Goal: Information Seeking & Learning: Learn about a topic

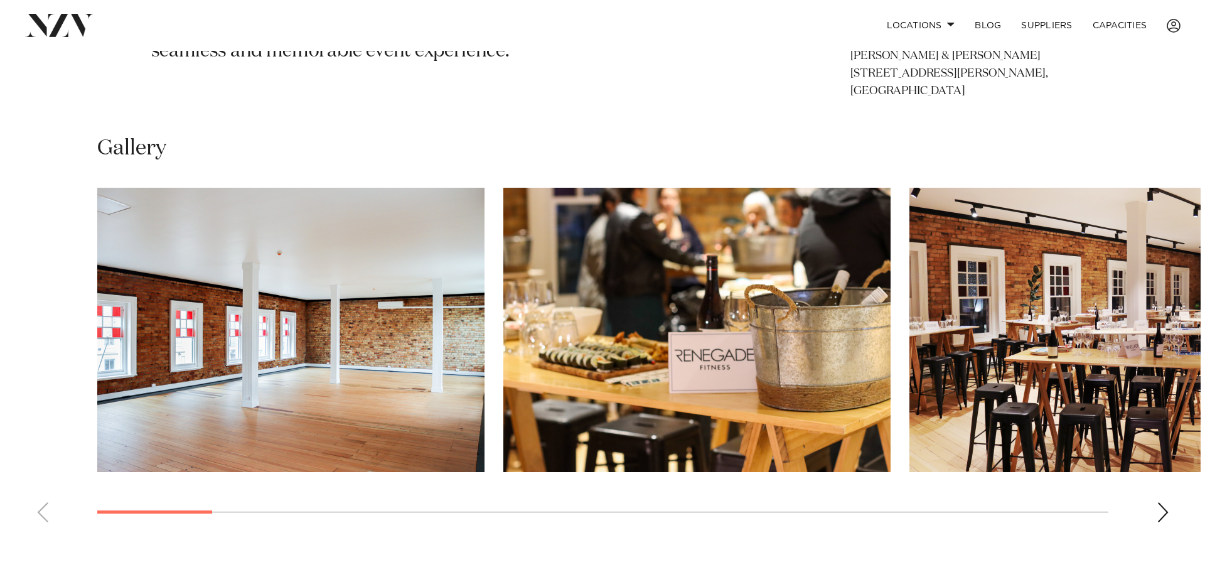
scroll to position [862, 0]
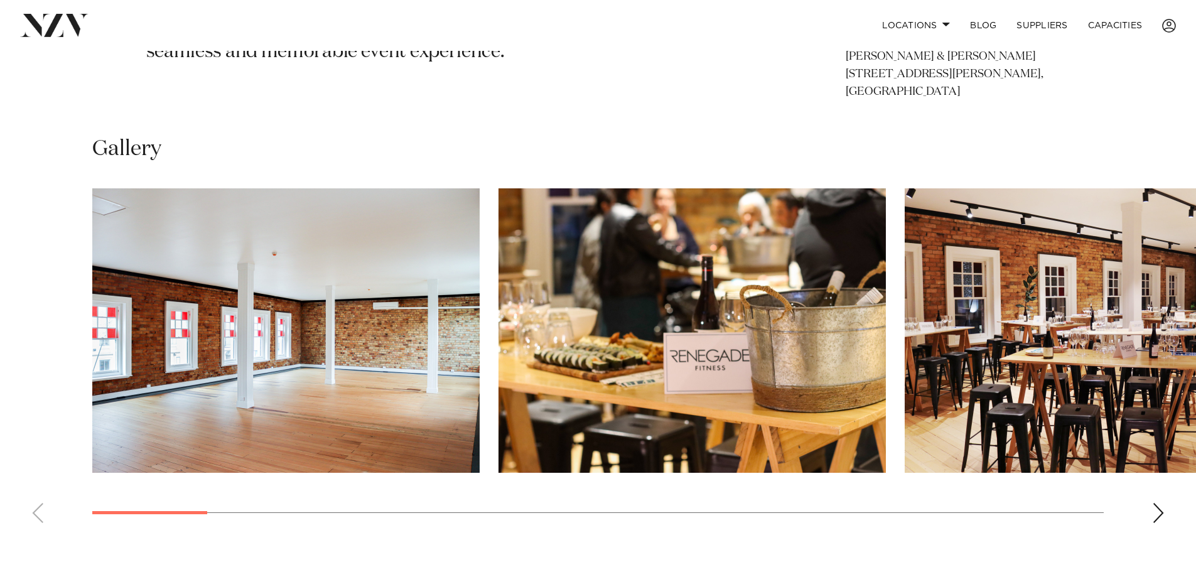
click at [377, 407] on img "1 / 22" at bounding box center [285, 330] width 387 height 284
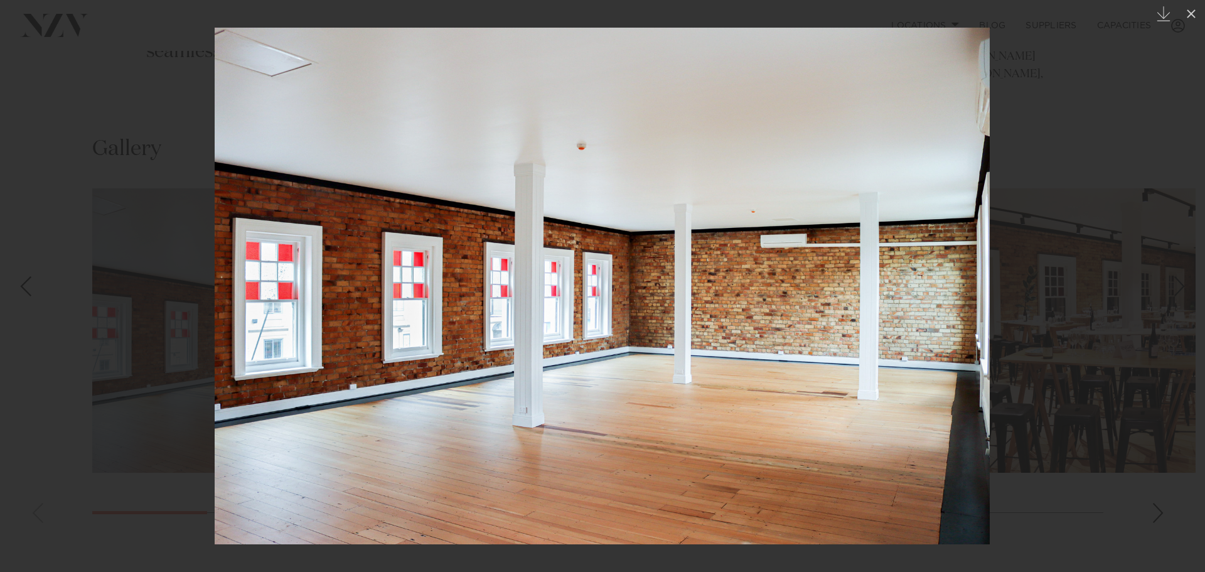
click at [1052, 299] on div at bounding box center [602, 286] width 1205 height 572
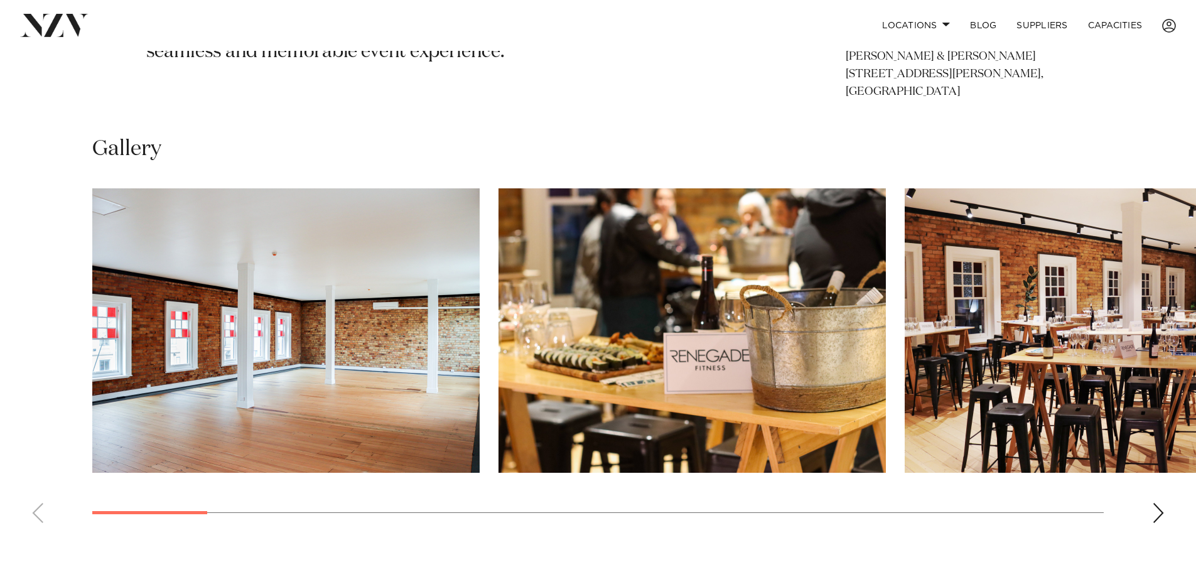
click at [655, 372] on img "2 / 22" at bounding box center [691, 330] width 387 height 284
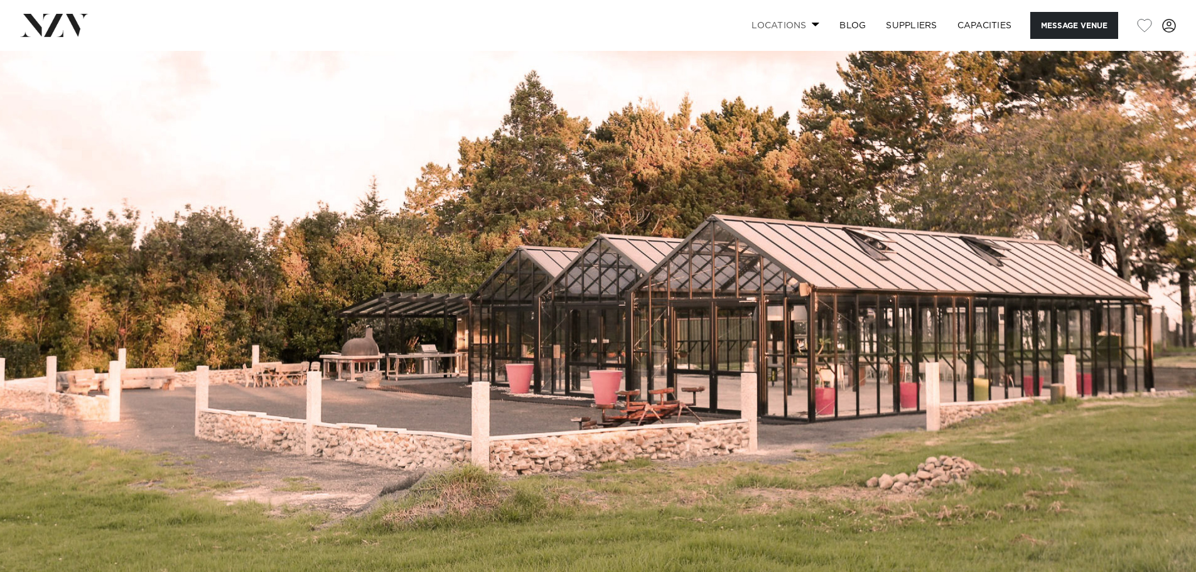
click at [806, 38] on link "Locations" at bounding box center [785, 25] width 88 height 27
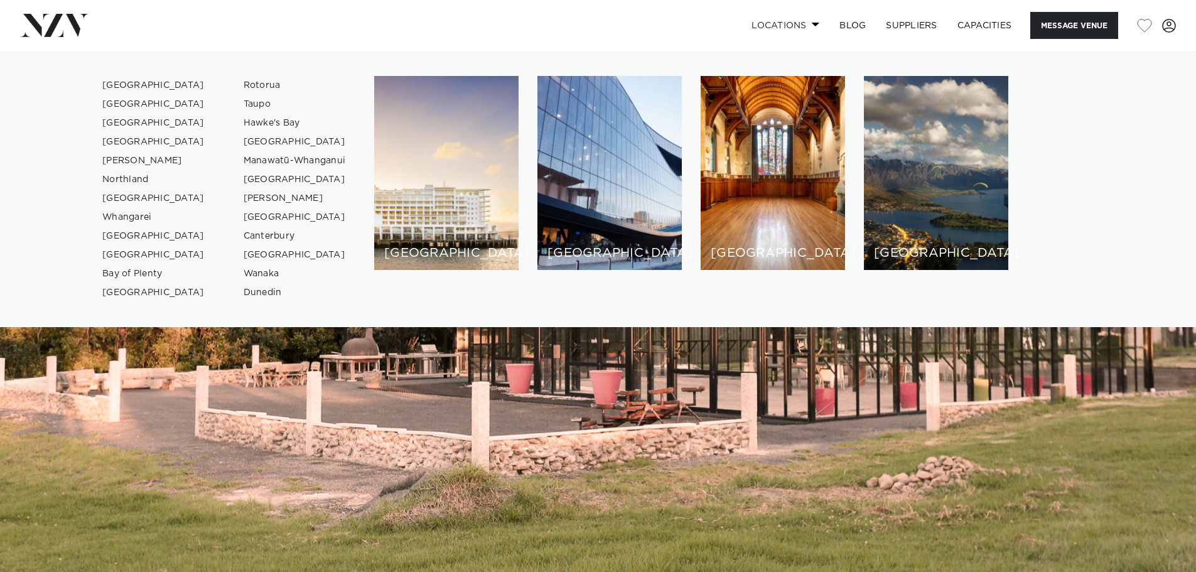
click at [806, 38] on link "Locations" at bounding box center [785, 25] width 88 height 27
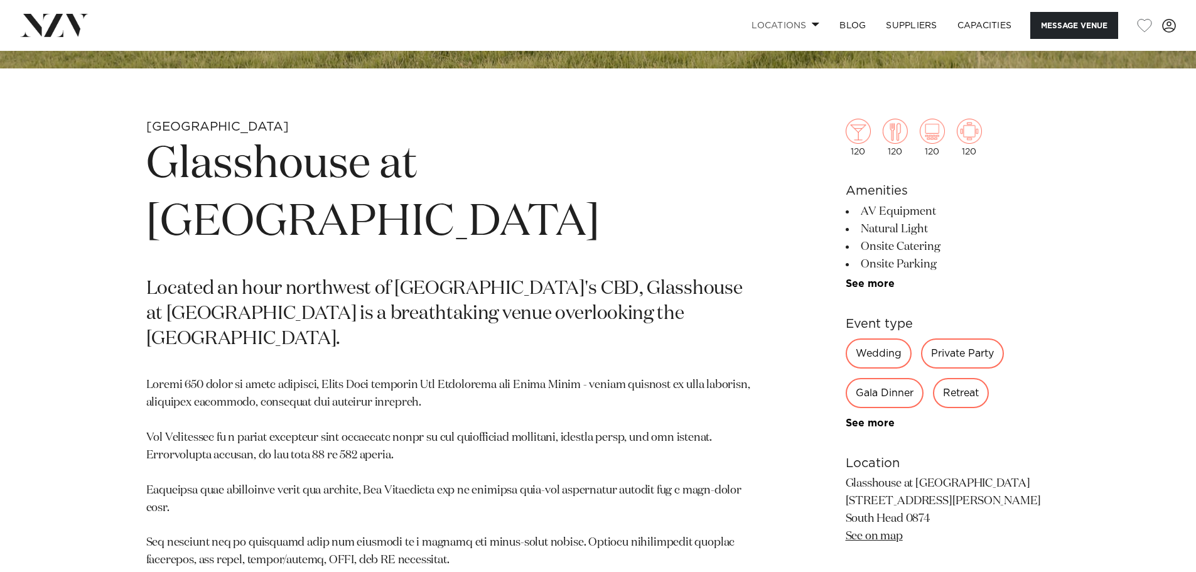
scroll to position [565, 0]
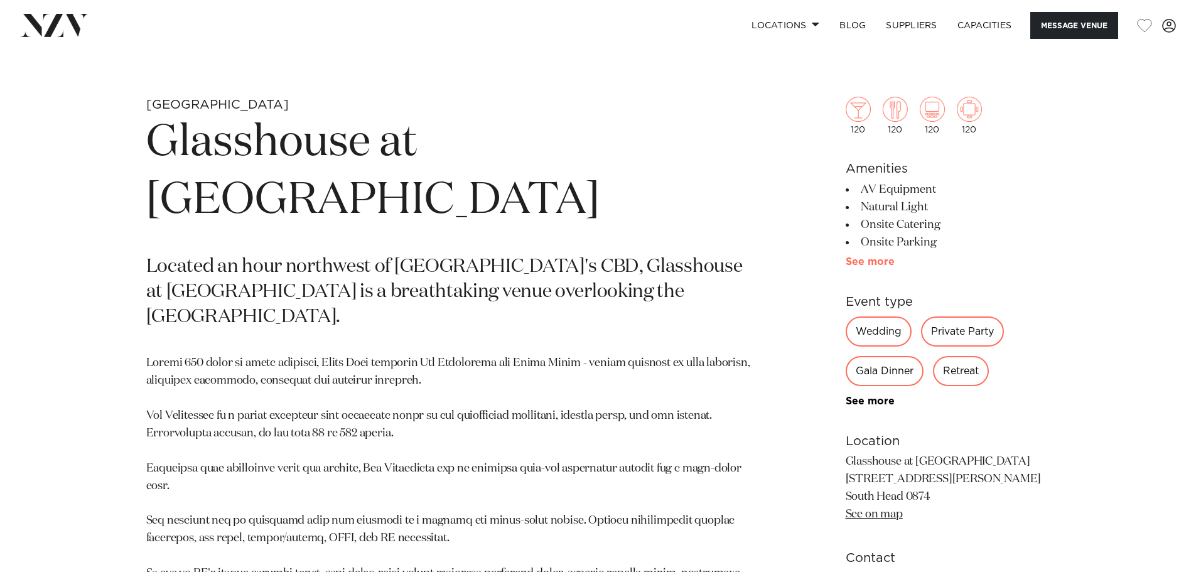
click at [878, 266] on link "See more" at bounding box center [895, 262] width 98 height 10
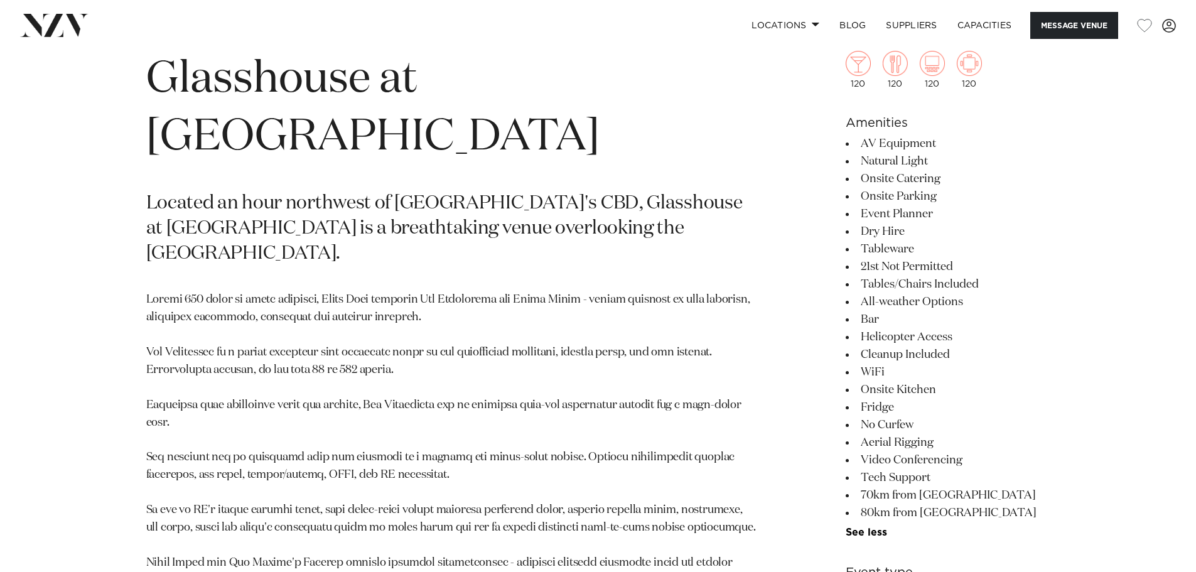
scroll to position [628, 0]
drag, startPoint x: 881, startPoint y: 136, endPoint x: 893, endPoint y: 288, distance: 151.8
click at [893, 288] on ul "AV Equipment Natural Light Onsite Catering Onsite Parking Event Planner Dry Hir…" at bounding box center [948, 336] width 205 height 403
click at [893, 288] on li "Tables/Chairs Included" at bounding box center [948, 285] width 205 height 18
drag, startPoint x: 883, startPoint y: 284, endPoint x: 934, endPoint y: 391, distance: 118.8
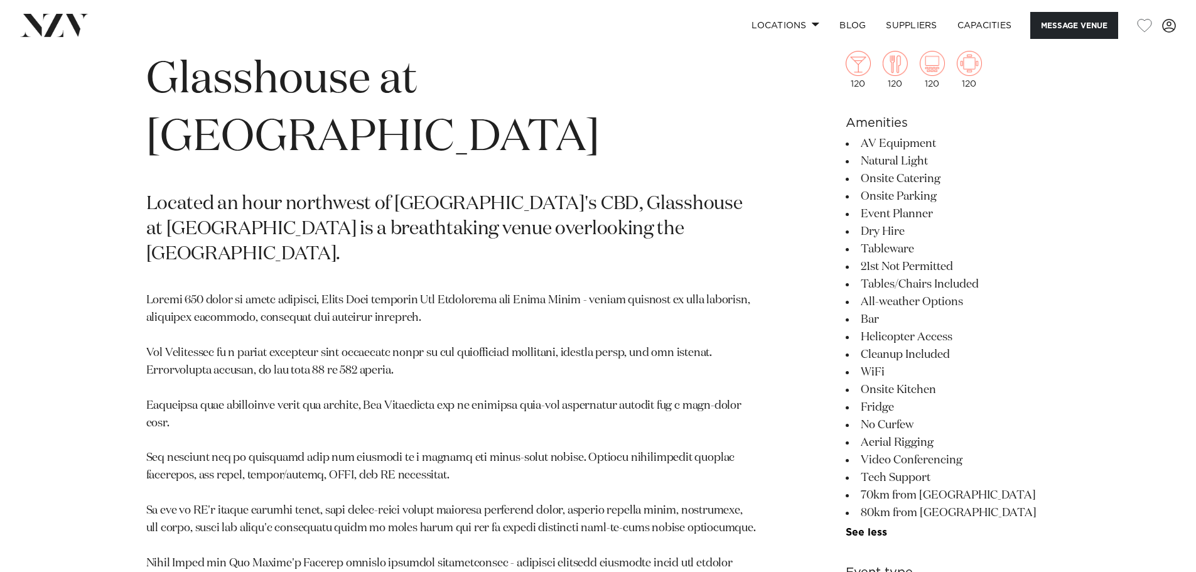
click at [934, 391] on ul "AV Equipment Natural Light Onsite Catering Onsite Parking Event Planner Dry Hir…" at bounding box center [948, 336] width 205 height 403
click at [940, 424] on li "No Curfew" at bounding box center [948, 425] width 205 height 18
drag, startPoint x: 885, startPoint y: 406, endPoint x: 906, endPoint y: 535, distance: 130.4
click at [906, 535] on ul "AV Equipment Natural Light Onsite Catering Onsite Parking Event Planner Dry Hir…" at bounding box center [948, 336] width 205 height 403
click at [914, 514] on li "80km from Airport" at bounding box center [948, 513] width 205 height 18
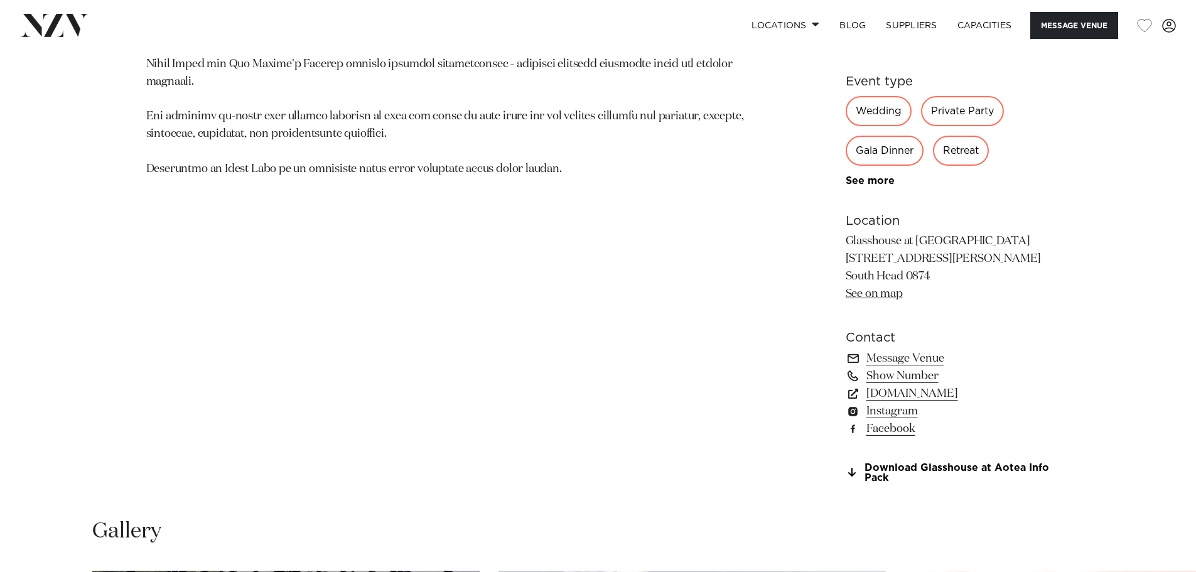
scroll to position [1130, 0]
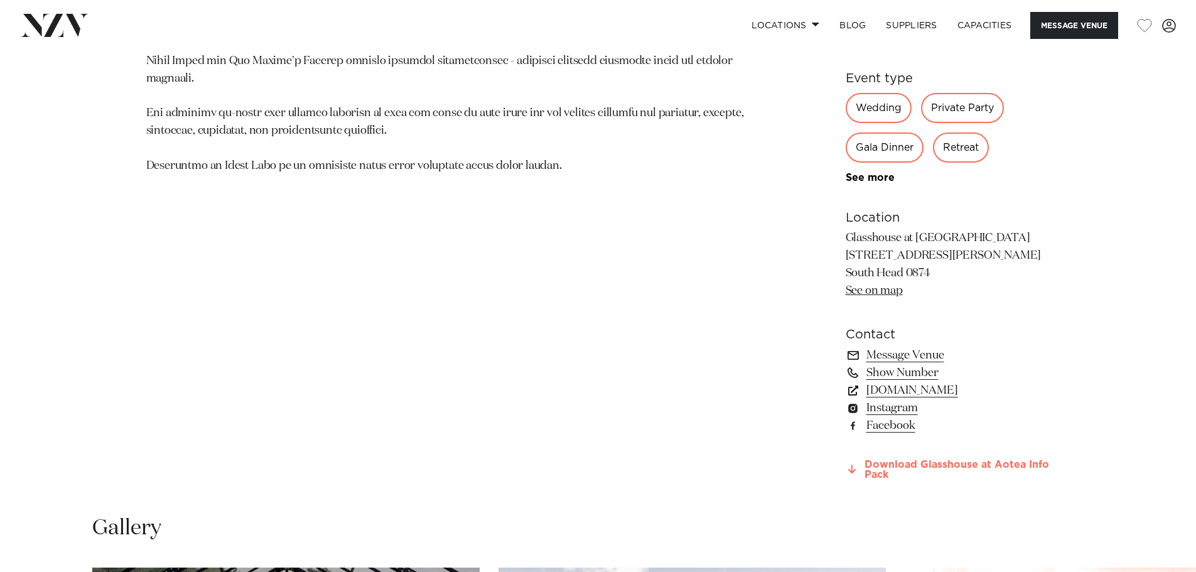
click at [900, 469] on link "Download Glasshouse at Aotea Info Pack" at bounding box center [948, 470] width 205 height 21
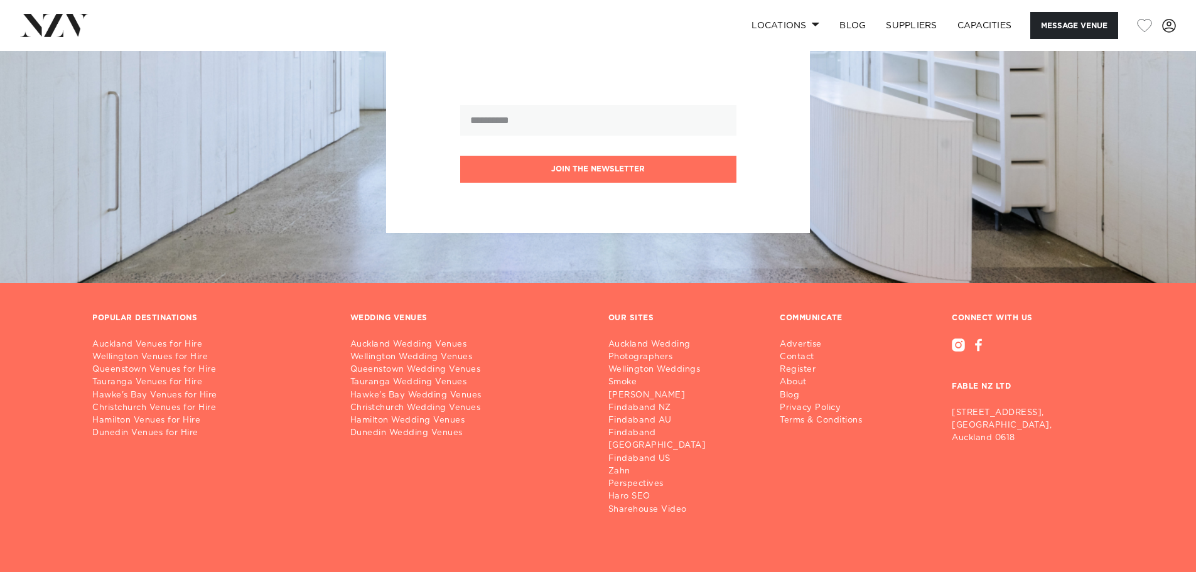
scroll to position [3042, 0]
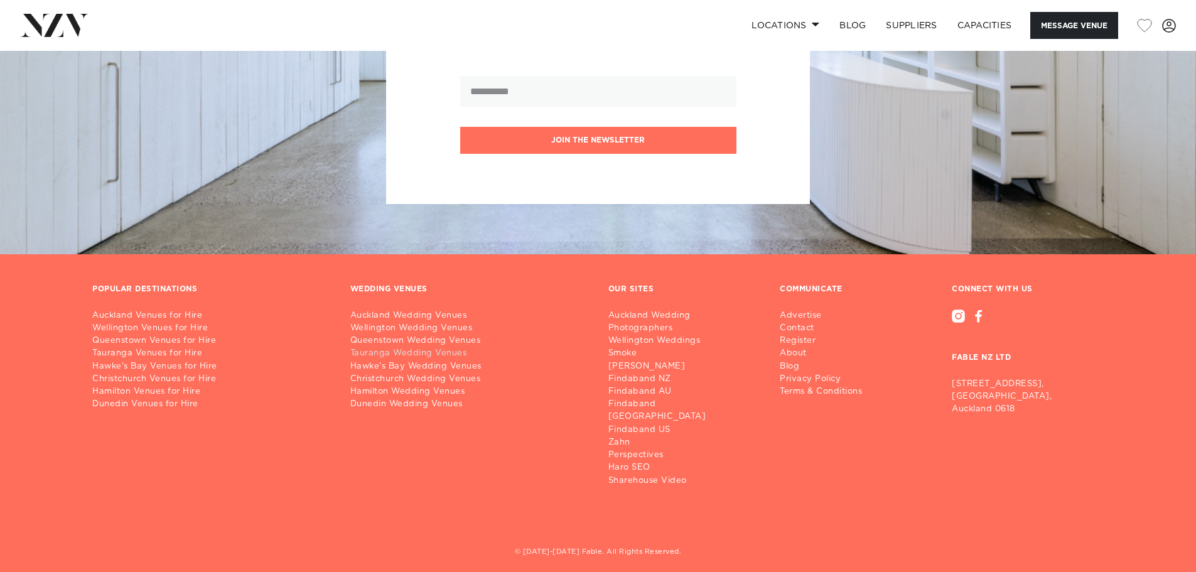
click at [441, 358] on link "Tauranga Wedding Venues" at bounding box center [469, 353] width 238 height 13
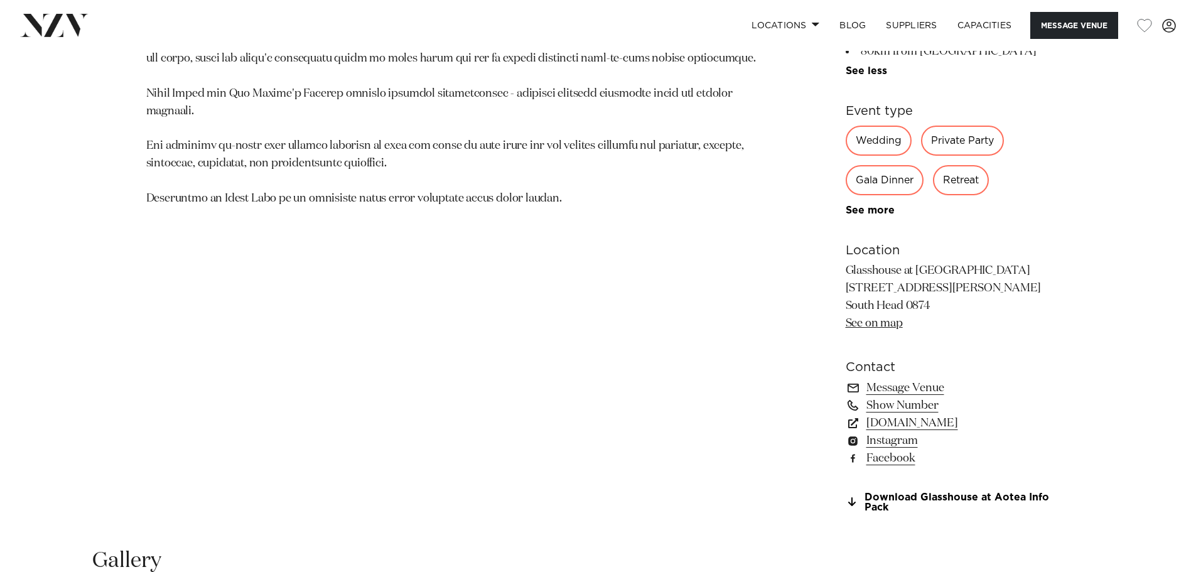
scroll to position [908, 0]
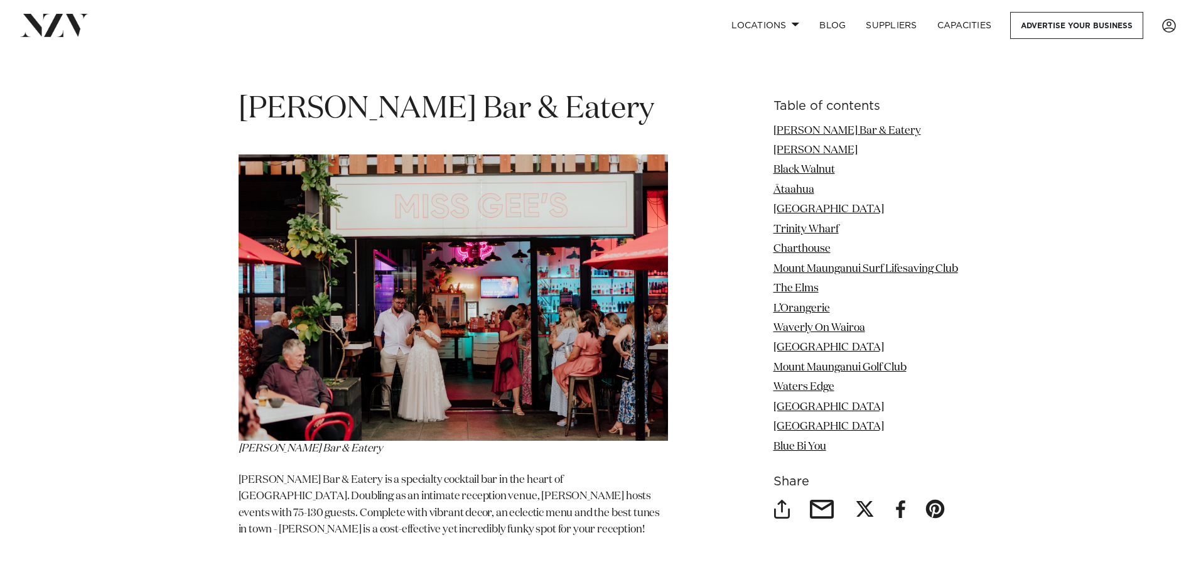
scroll to position [1507, 0]
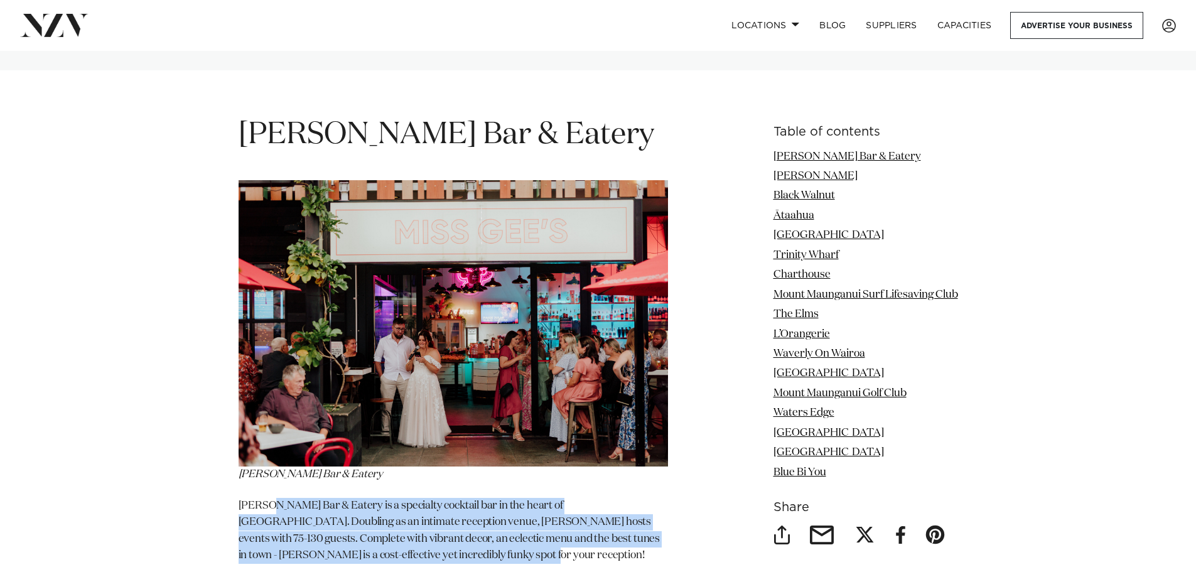
drag, startPoint x: 272, startPoint y: 466, endPoint x: 463, endPoint y: 524, distance: 199.6
click at [463, 524] on p "[PERSON_NAME] Bar & Eatery is a specialty cocktail bar in the heart of [GEOGRAP…" at bounding box center [453, 539] width 429 height 83
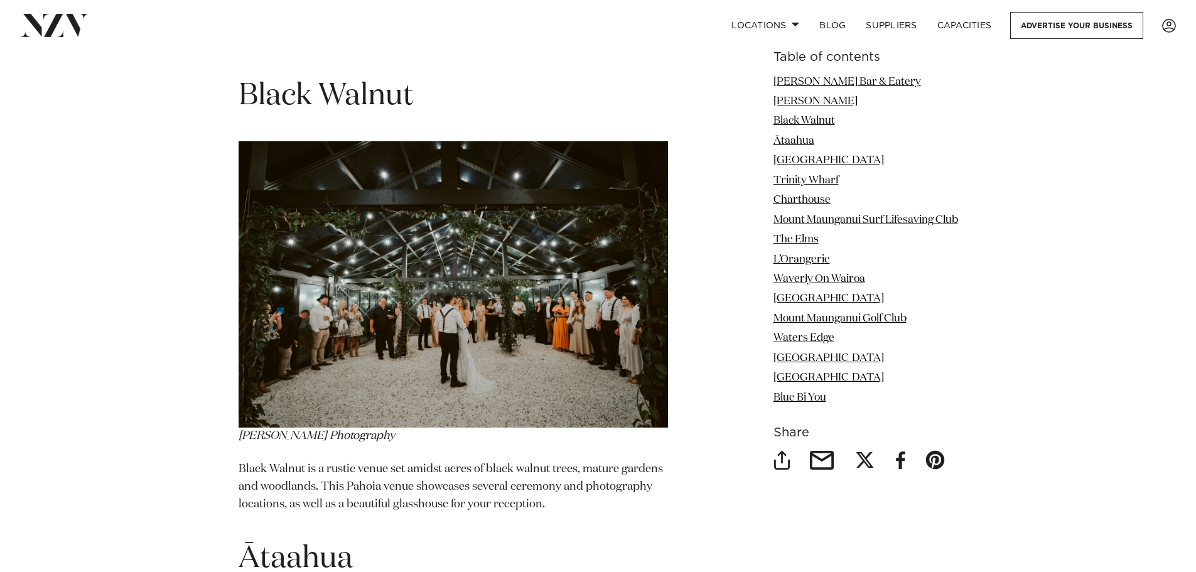
scroll to position [2511, 0]
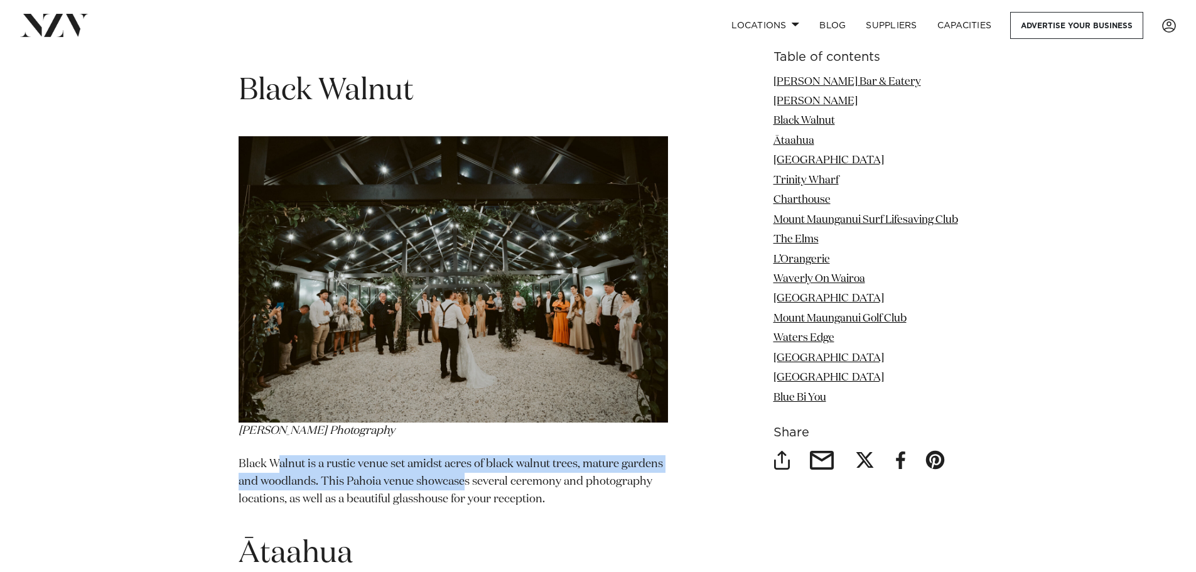
drag, startPoint x: 277, startPoint y: 427, endPoint x: 488, endPoint y: 459, distance: 213.2
click at [487, 458] on section "Black Walnut is a rustic venue set amidst acres of black walnut trees, mature g…" at bounding box center [453, 490] width 429 height 70
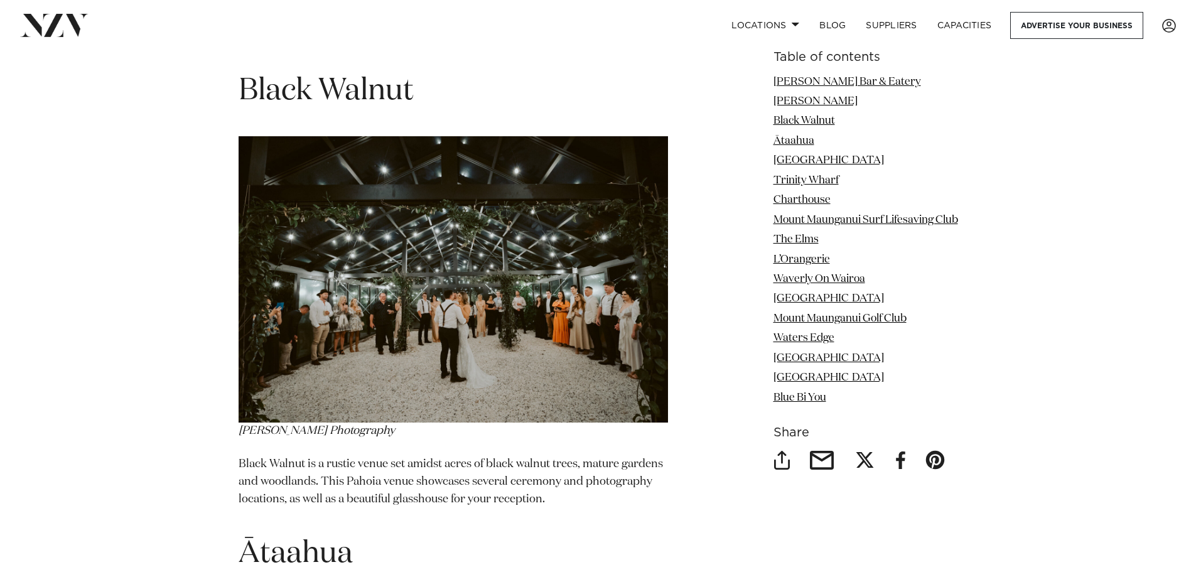
click at [494, 461] on section "Black Walnut is a rustic venue set amidst acres of black walnut trees, mature g…" at bounding box center [453, 490] width 429 height 70
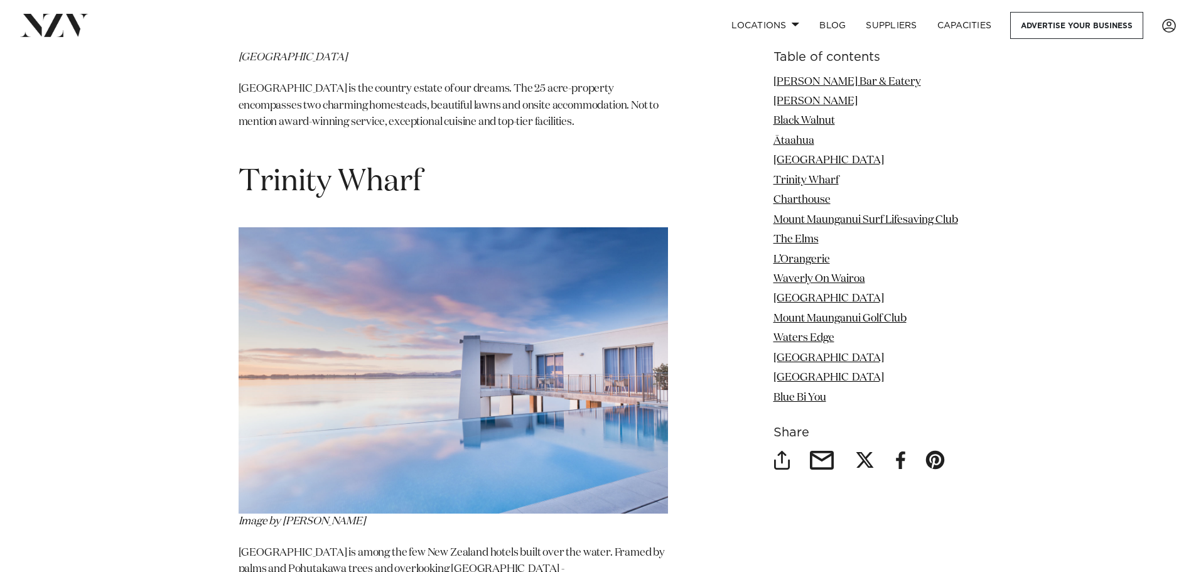
scroll to position [3892, 0]
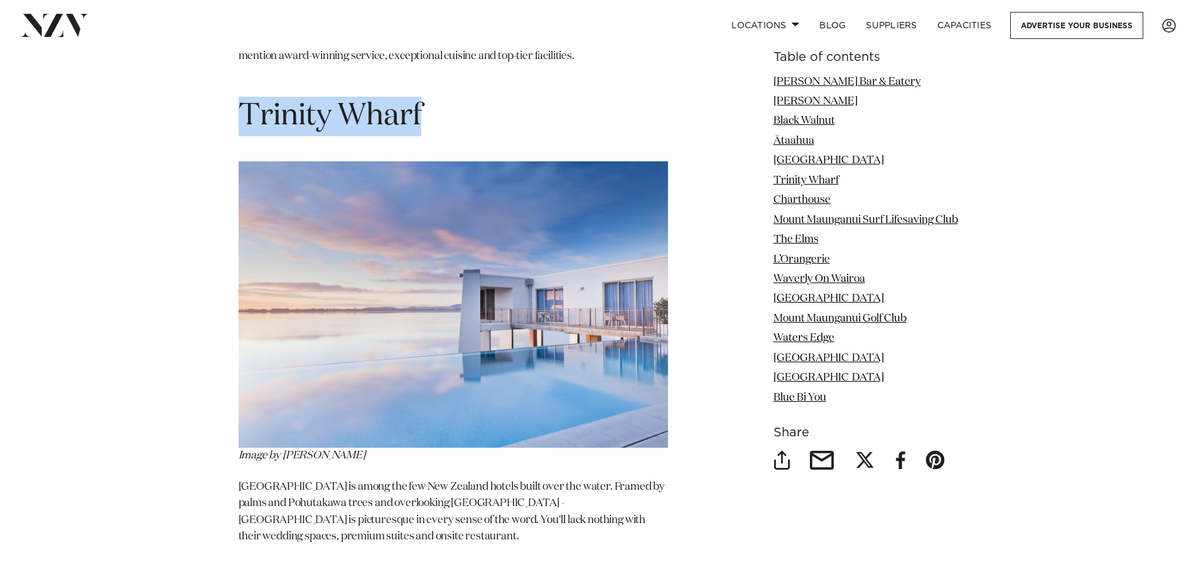
drag, startPoint x: 439, startPoint y: 59, endPoint x: 249, endPoint y: 71, distance: 191.2
click at [249, 97] on h1 "Trinity Wharf" at bounding box center [453, 117] width 429 height 40
copy span "Trinity Wharf"
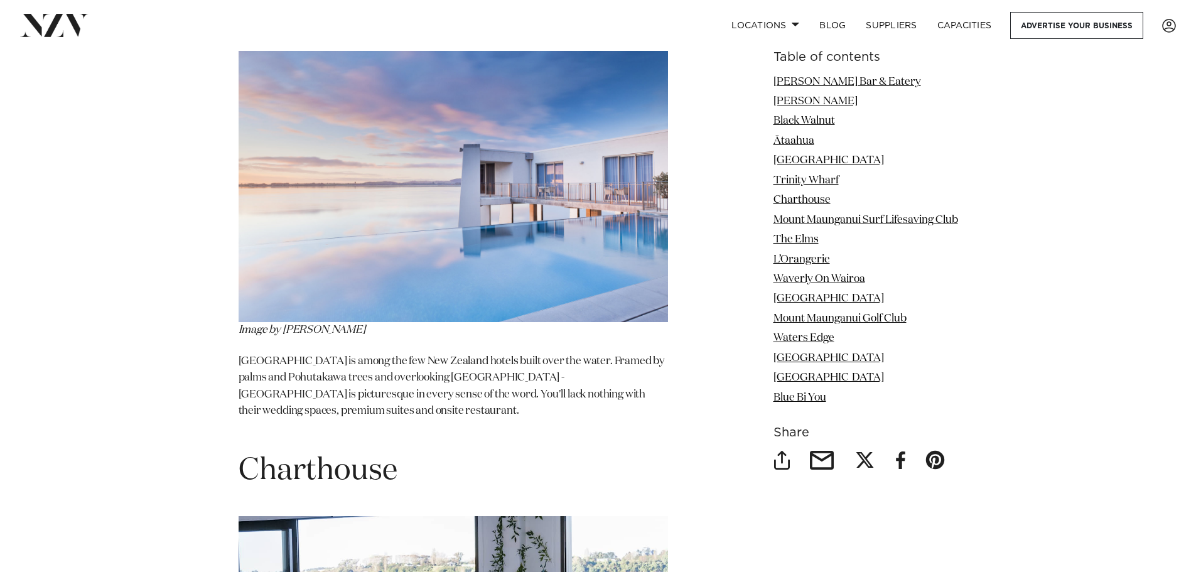
click at [648, 451] on h1 "Charthouse" at bounding box center [453, 471] width 429 height 40
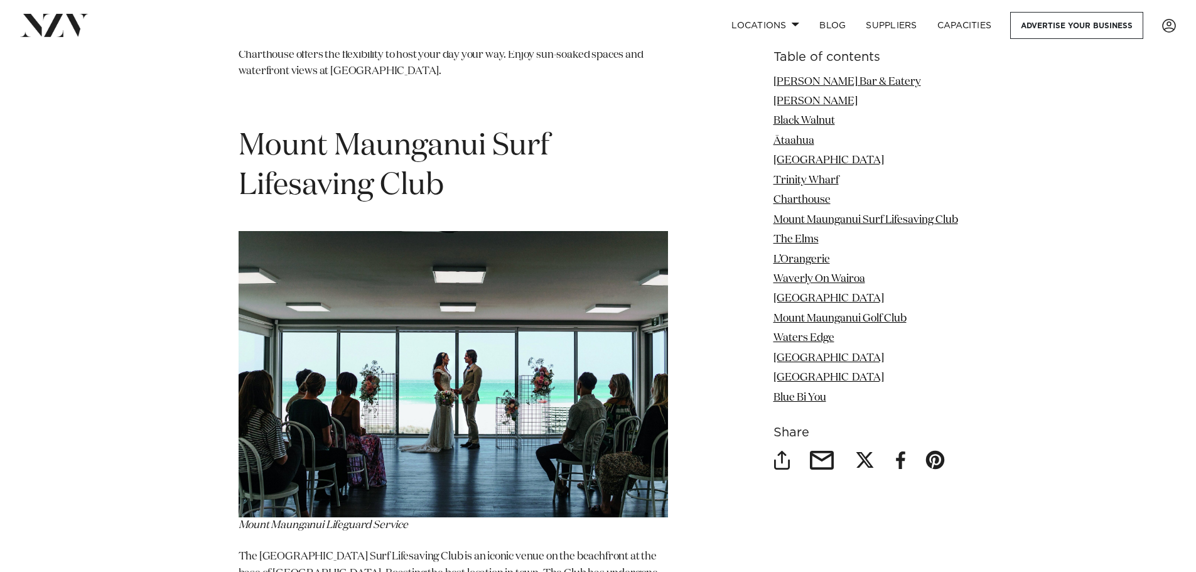
scroll to position [4834, 0]
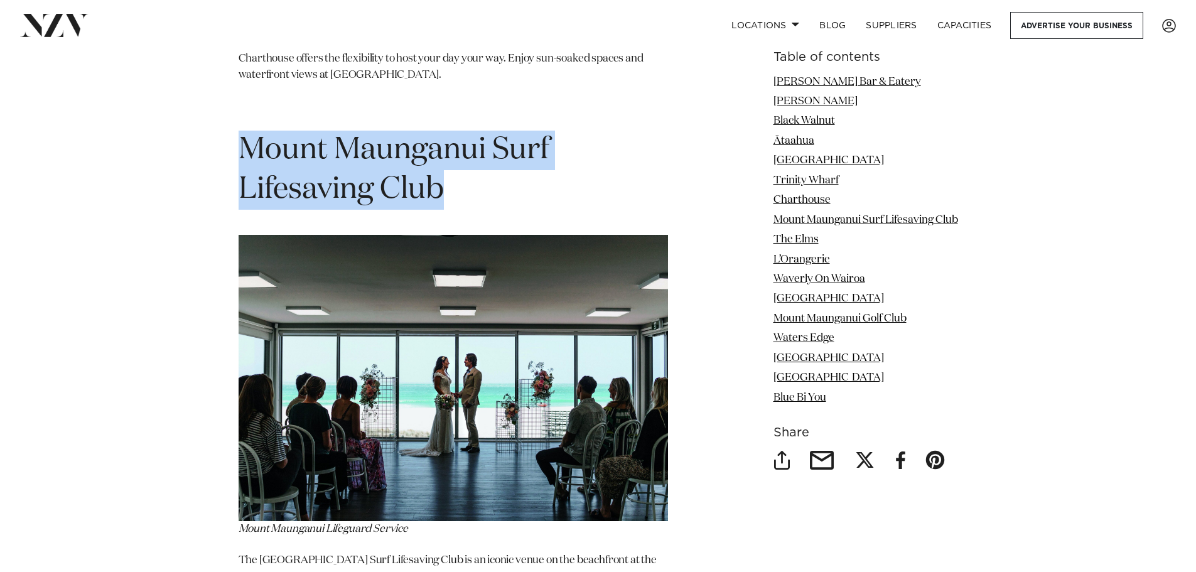
drag, startPoint x: 458, startPoint y: 139, endPoint x: 223, endPoint y: 100, distance: 237.4
copy h1 "Mount Maunganui Surf Lifesaving Club"
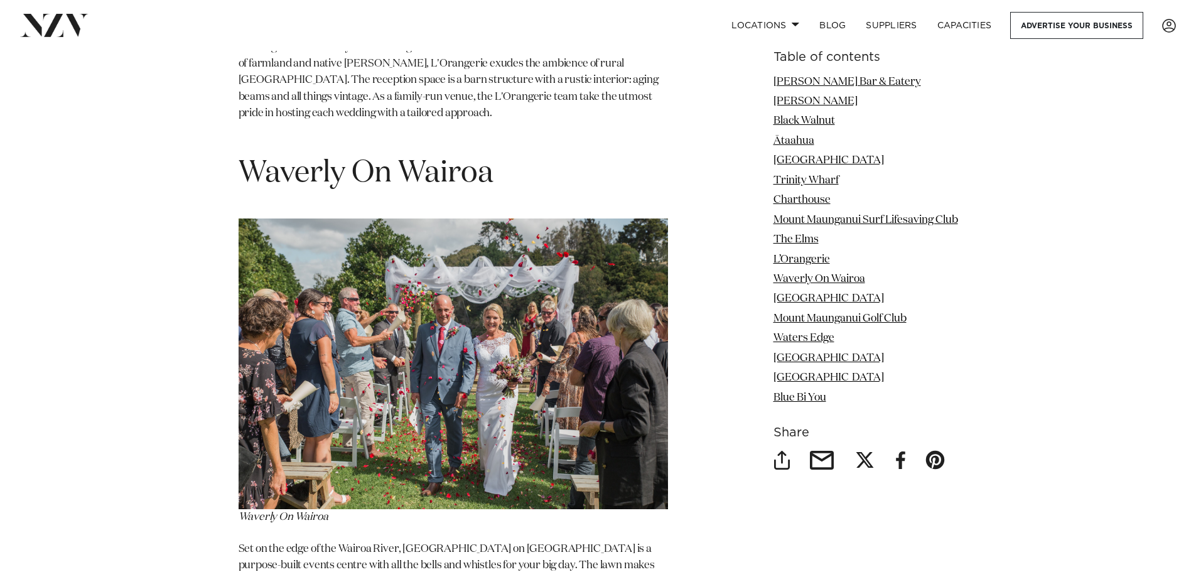
scroll to position [6340, 0]
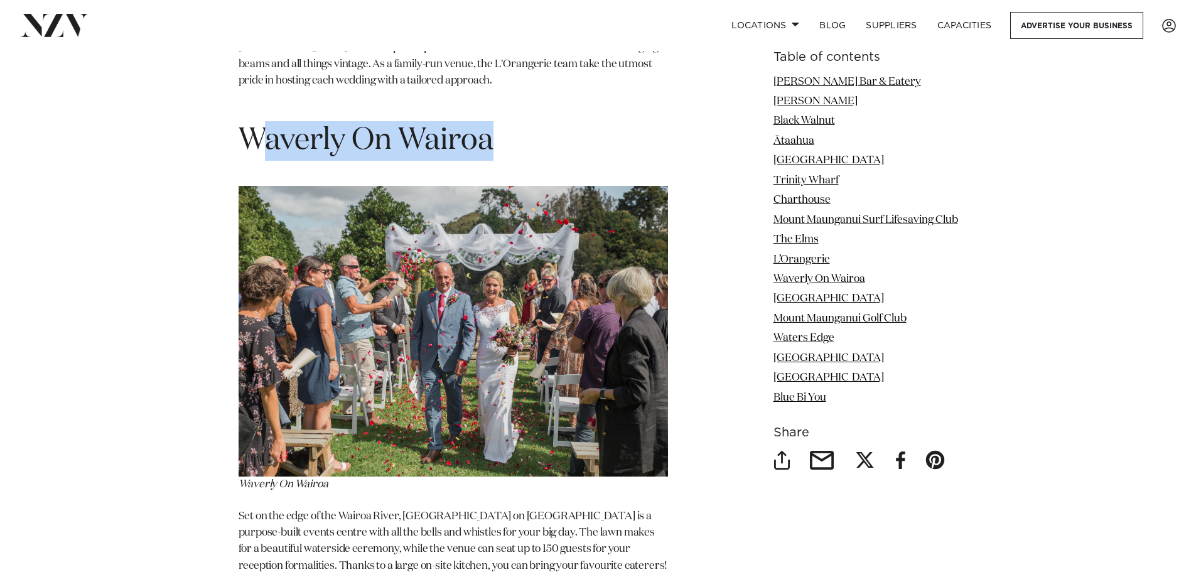
drag, startPoint x: 495, startPoint y: 85, endPoint x: 255, endPoint y: 90, distance: 239.9
click at [257, 121] on h1 "Waverly On Wairoa" at bounding box center [453, 141] width 429 height 40
copy h1 "averly On Wairoa"
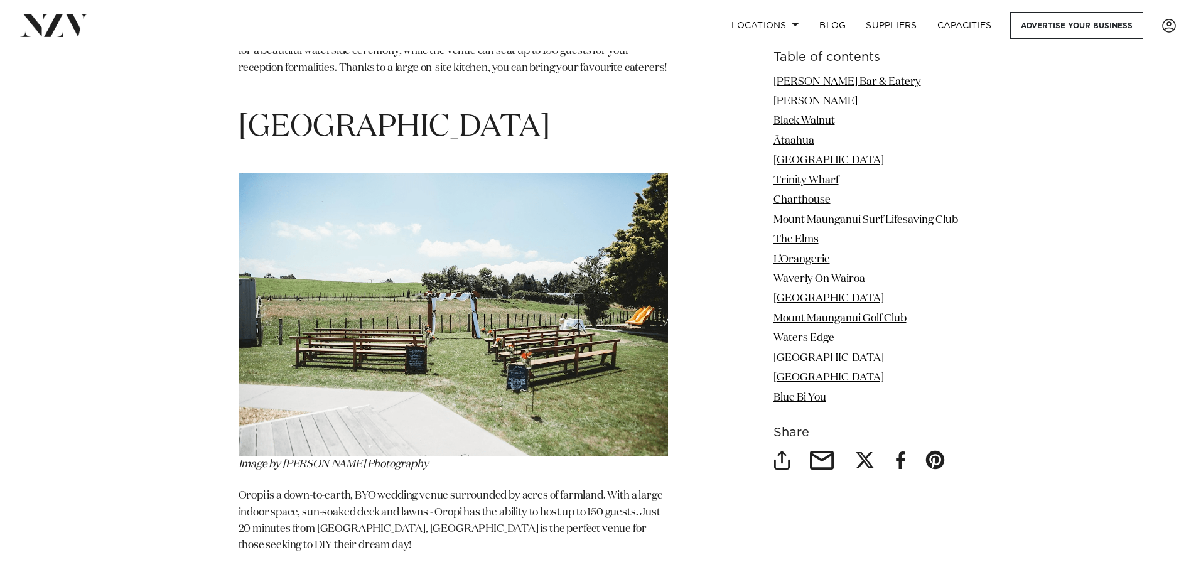
scroll to position [6842, 0]
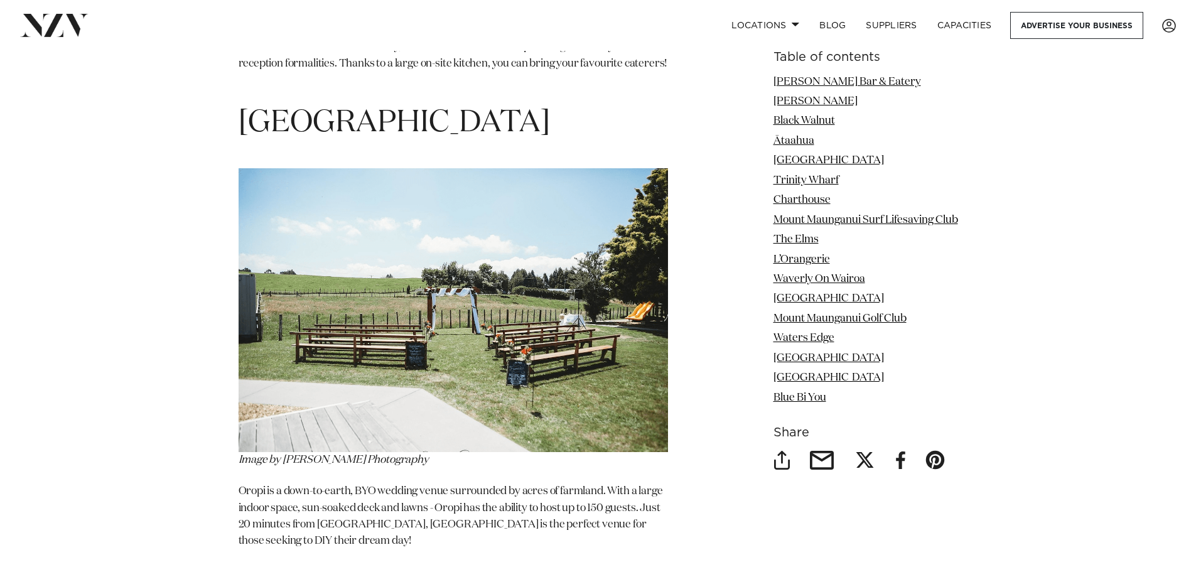
drag, startPoint x: 521, startPoint y: 61, endPoint x: 245, endPoint y: 59, distance: 276.2
click at [245, 104] on h1 "[GEOGRAPHIC_DATA]" at bounding box center [453, 124] width 429 height 40
copy h1 "[GEOGRAPHIC_DATA]"
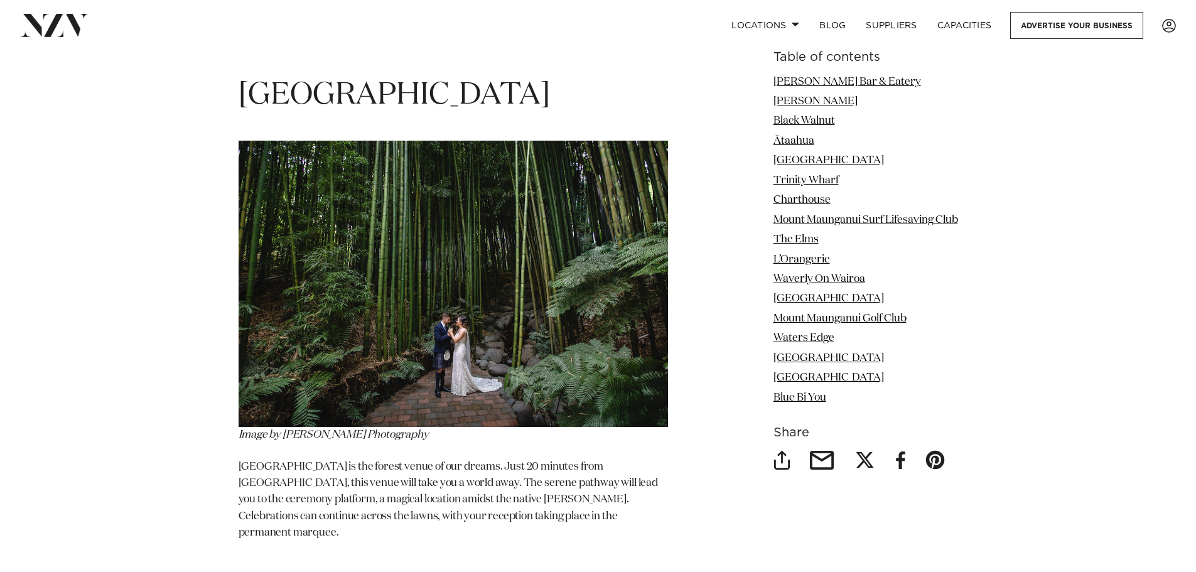
scroll to position [8286, 0]
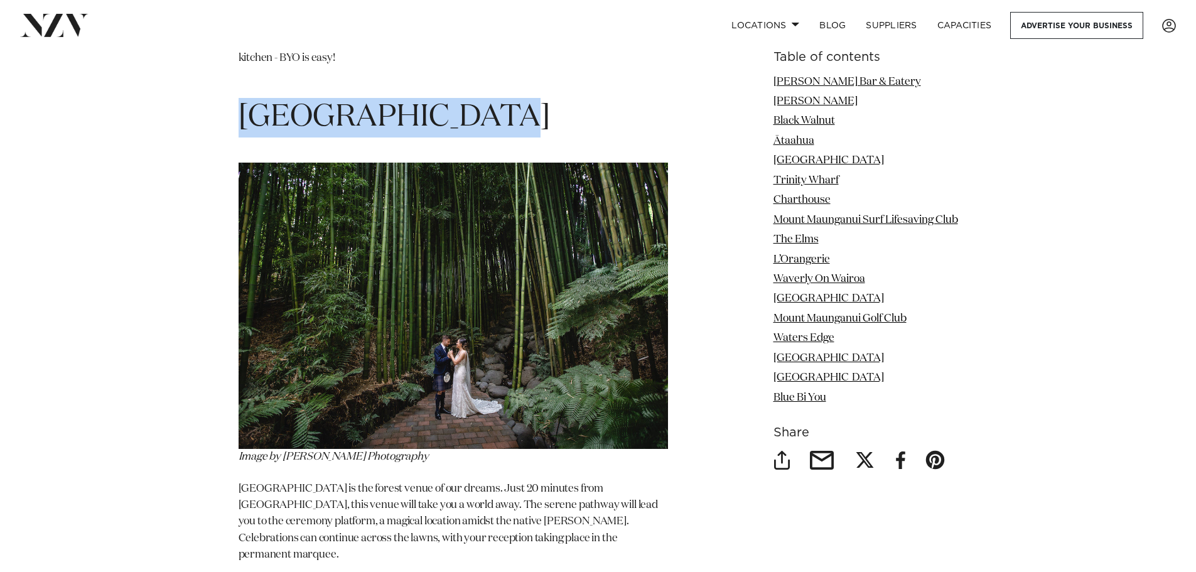
drag, startPoint x: 487, startPoint y: 56, endPoint x: 240, endPoint y: 57, distance: 247.3
click at [239, 98] on h1 "[GEOGRAPHIC_DATA]" at bounding box center [453, 118] width 429 height 40
copy h1 "[GEOGRAPHIC_DATA]"
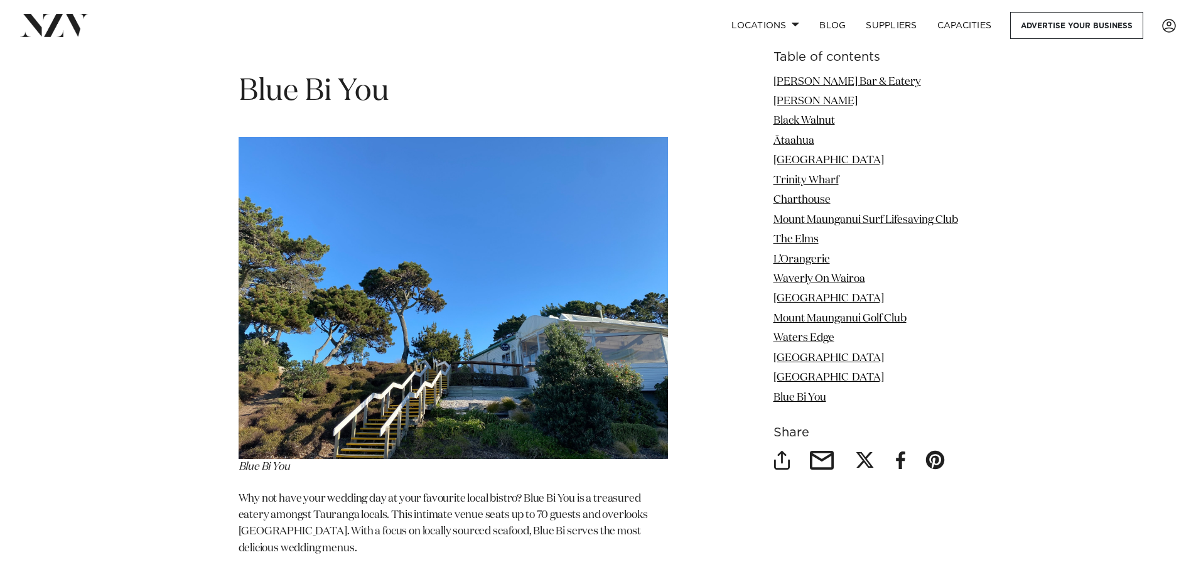
scroll to position [9165, 0]
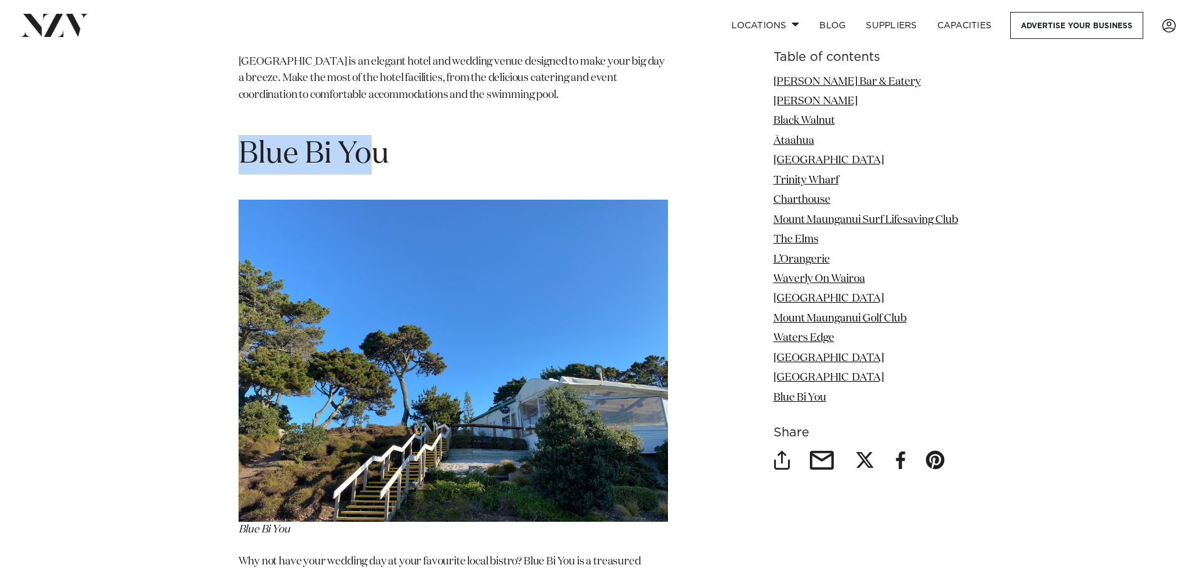
drag, startPoint x: 347, startPoint y: 72, endPoint x: 227, endPoint y: 68, distance: 120.0
click at [239, 135] on h1 "Blue Bi You" at bounding box center [453, 155] width 429 height 40
drag, startPoint x: 240, startPoint y: 67, endPoint x: 387, endPoint y: 68, distance: 146.9
click at [387, 135] on h1 "Blue Bi You" at bounding box center [453, 155] width 429 height 40
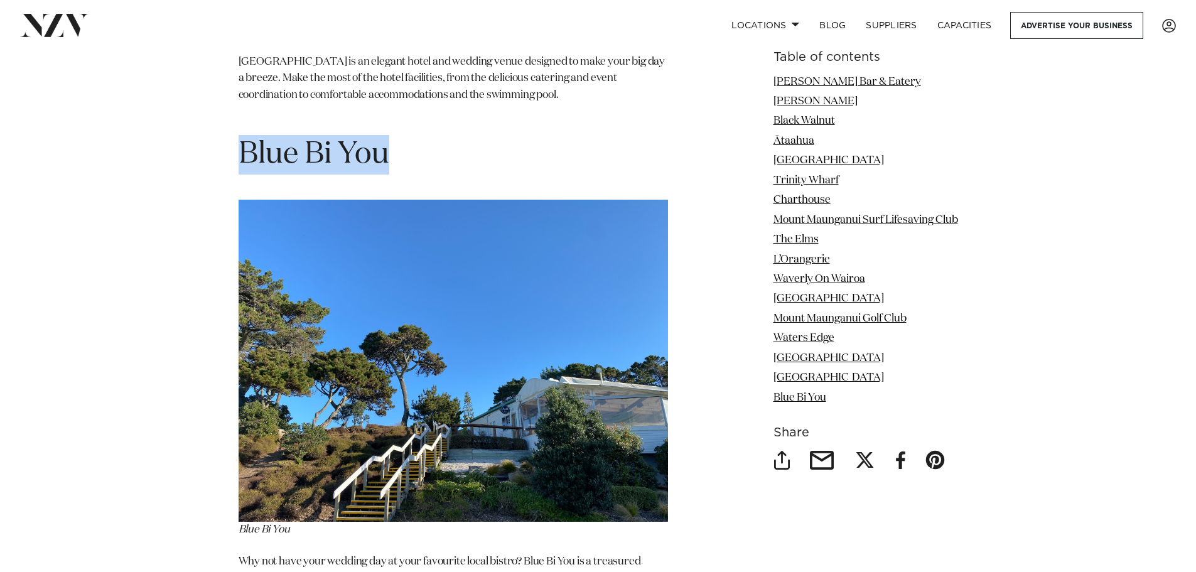
copy h1 "Blue Bi You"
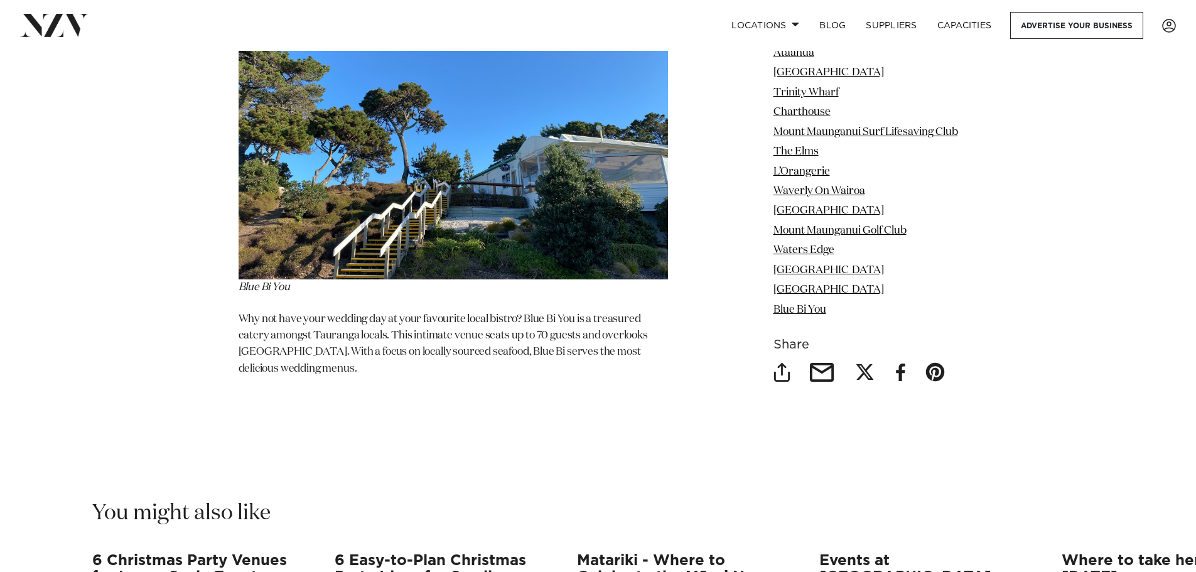
scroll to position [9416, 0]
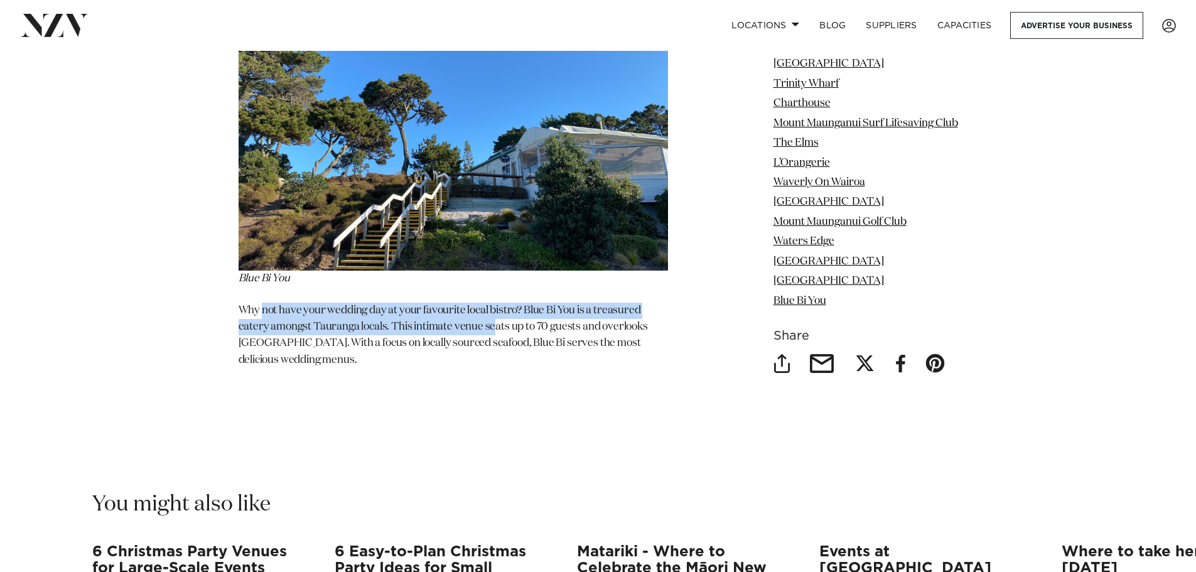
drag, startPoint x: 264, startPoint y: 222, endPoint x: 498, endPoint y: 238, distance: 234.7
click at [498, 303] on p "Why not have your wedding day at your favourite local bistro? Blue Bi You is a …" at bounding box center [453, 336] width 429 height 66
click at [490, 303] on p "Why not have your wedding day at your favourite local bistro? Blue Bi You is a …" at bounding box center [453, 336] width 429 height 66
